Goal: Task Accomplishment & Management: Manage account settings

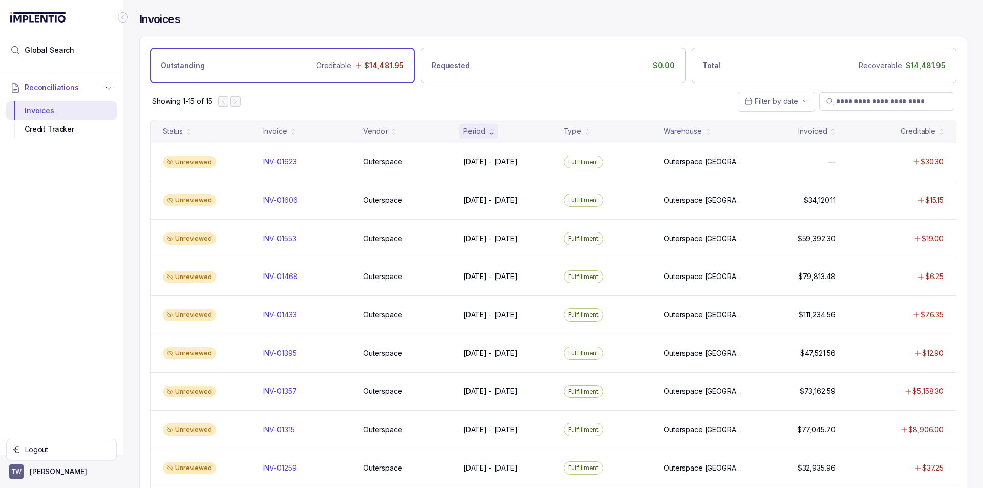
click at [53, 463] on aside "TW [PERSON_NAME]" at bounding box center [61, 471] width 123 height 33
click at [48, 469] on p "[PERSON_NAME]" at bounding box center [58, 471] width 57 height 10
click at [47, 451] on p "Logout" at bounding box center [67, 449] width 85 height 10
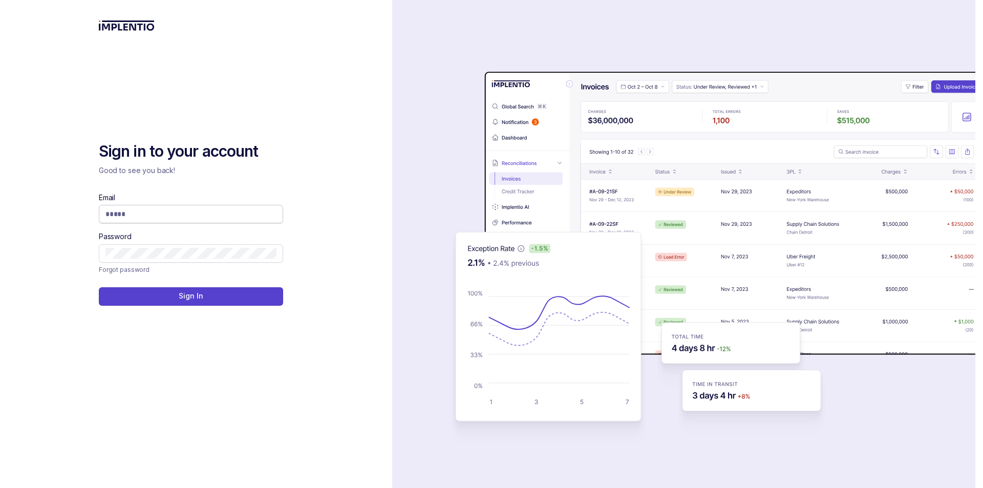
click at [162, 208] on span at bounding box center [191, 214] width 184 height 18
click at [169, 210] on input "Email" at bounding box center [190, 214] width 171 height 10
type input "**********"
